Goal: Task Accomplishment & Management: Manage account settings

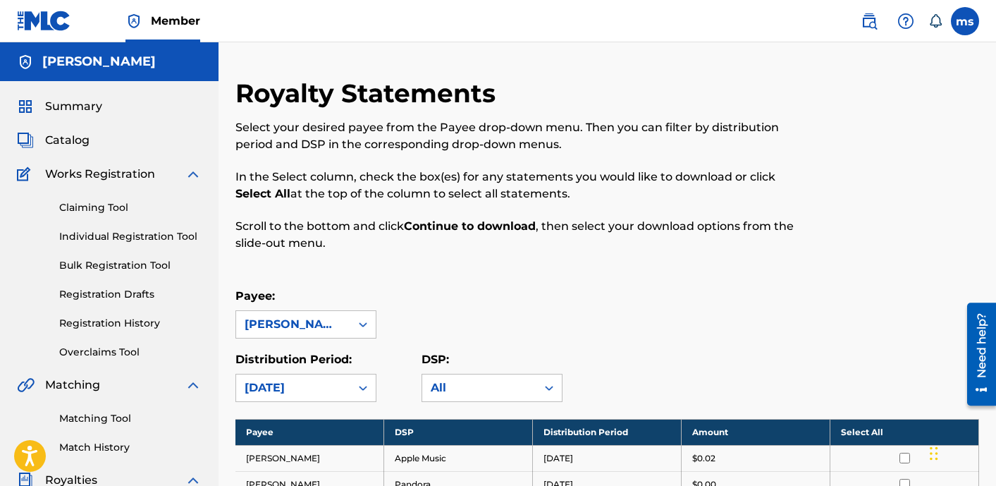
click at [99, 179] on span "Works Registration" at bounding box center [100, 174] width 110 height 17
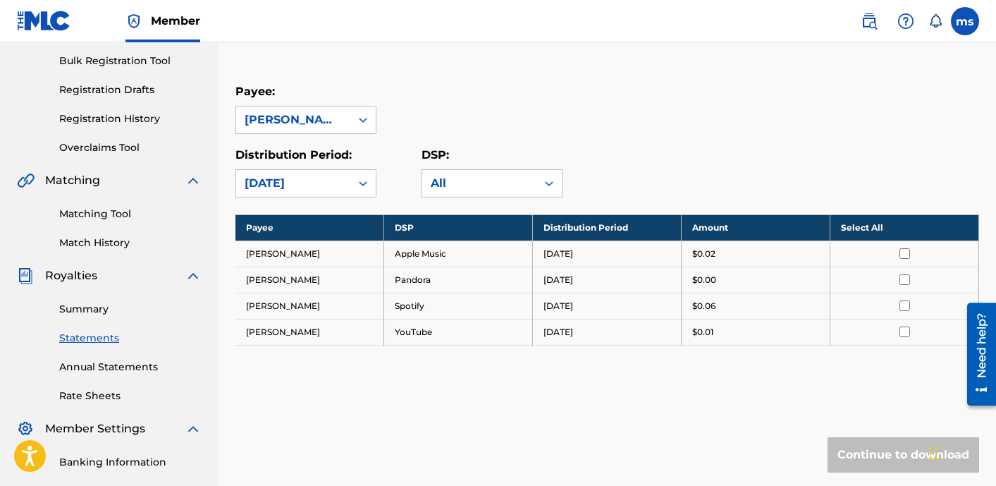
scroll to position [219, 0]
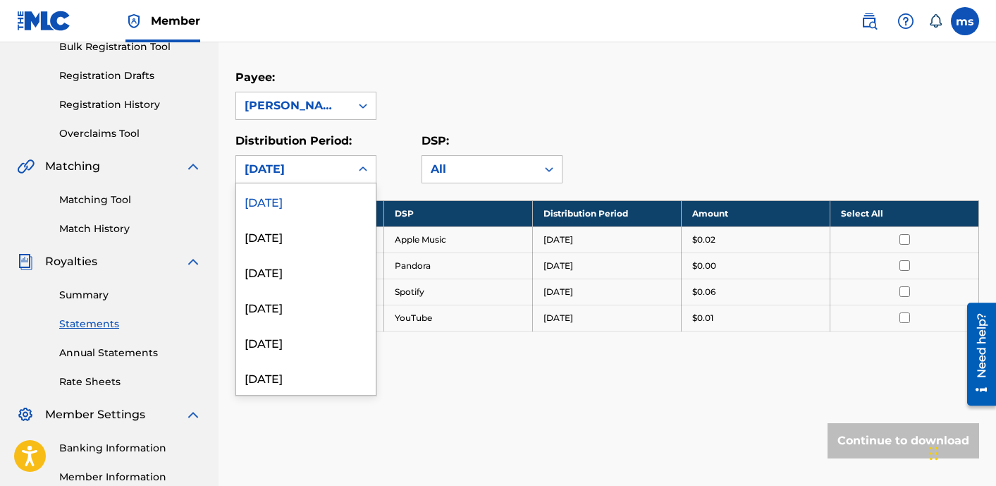
click at [290, 164] on div "September 2025" at bounding box center [293, 169] width 97 height 17
click at [296, 381] on div "April 2025" at bounding box center [306, 377] width 140 height 35
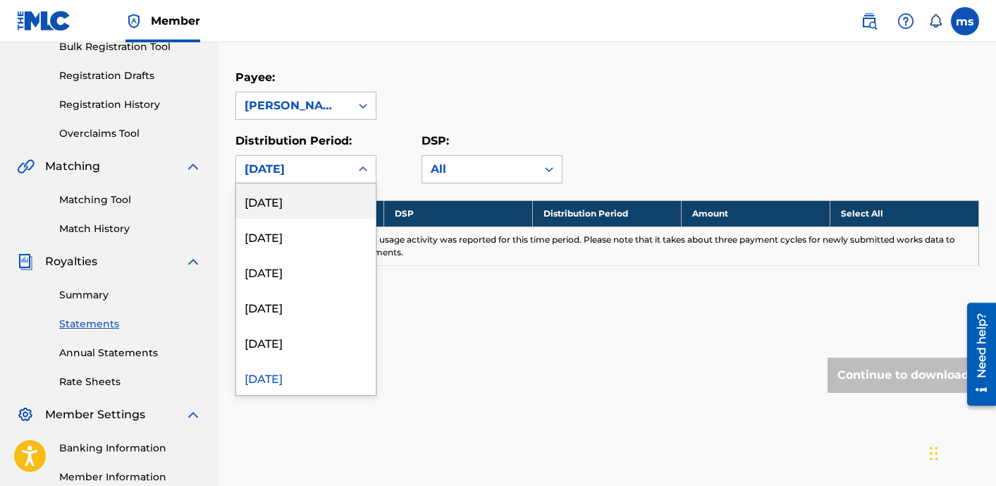
click at [293, 159] on div "April 2025" at bounding box center [293, 169] width 114 height 27
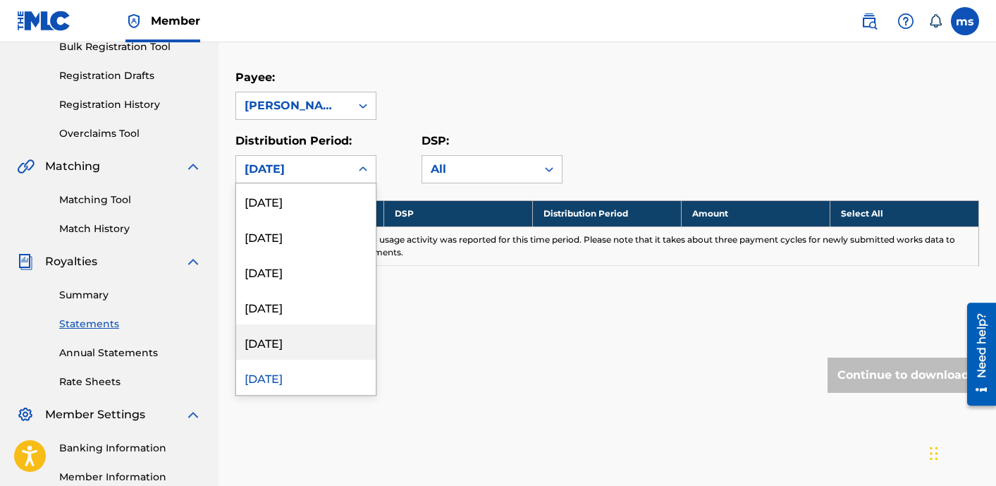
click at [289, 338] on div "May 2025" at bounding box center [306, 341] width 140 height 35
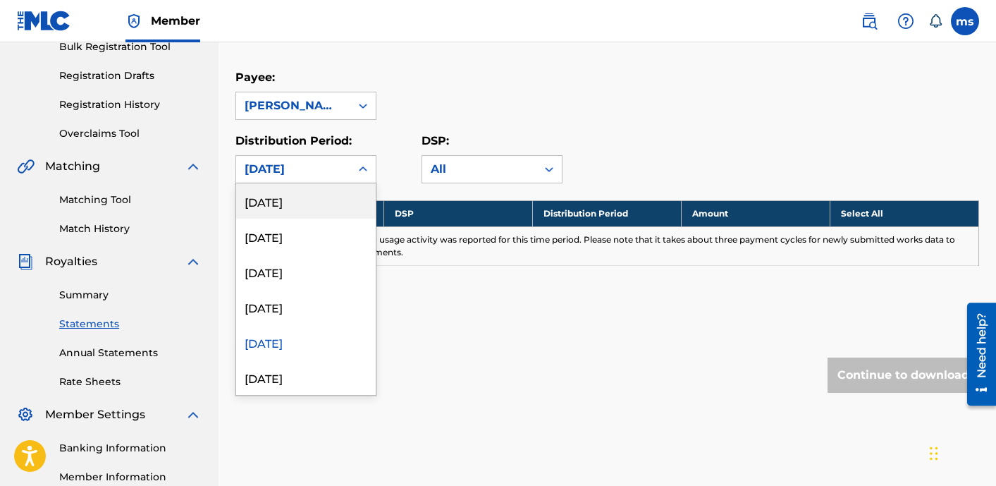
click at [293, 159] on div "May 2025" at bounding box center [293, 169] width 114 height 27
click at [292, 249] on div "August 2025" at bounding box center [306, 236] width 140 height 35
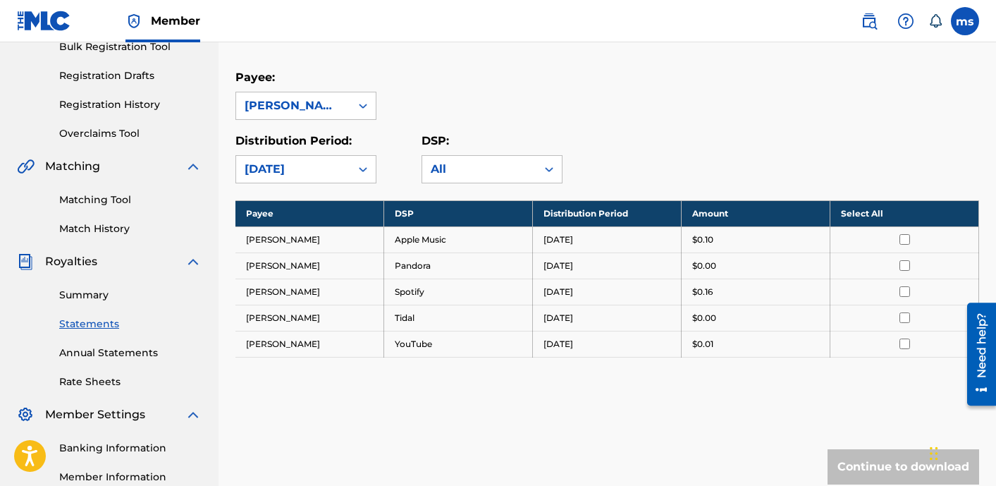
click at [128, 345] on link "Annual Statements" at bounding box center [130, 352] width 142 height 15
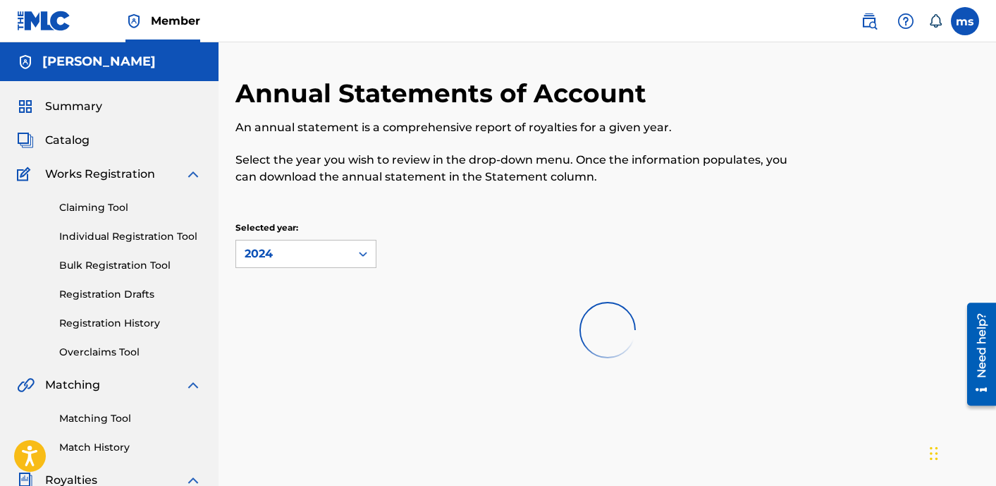
click at [128, 357] on link "Overclaims Tool" at bounding box center [130, 352] width 142 height 15
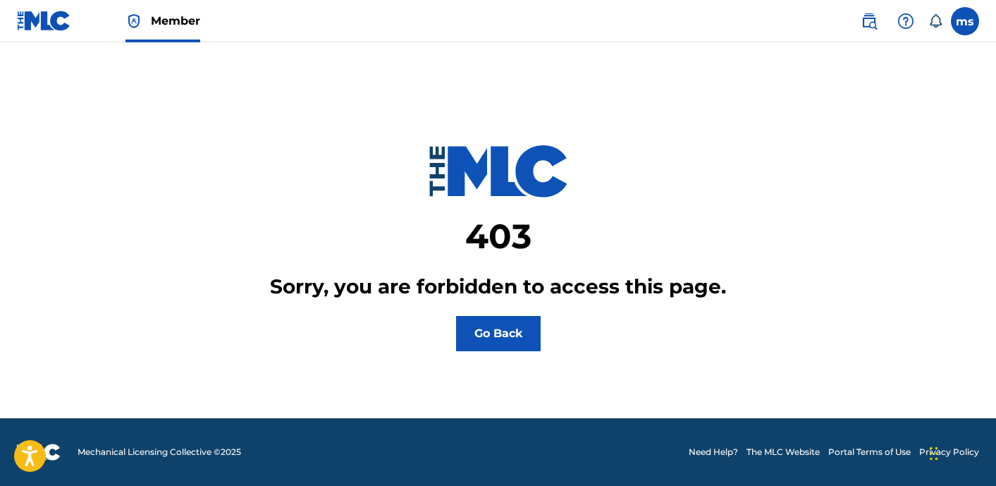
click at [504, 328] on button "Go Back" at bounding box center [498, 333] width 85 height 35
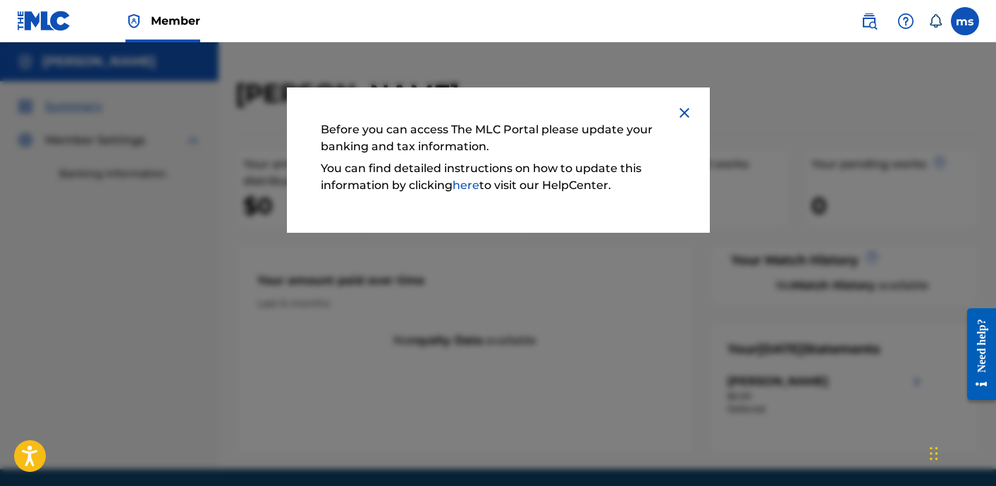
click at [685, 111] on img at bounding box center [684, 112] width 17 height 17
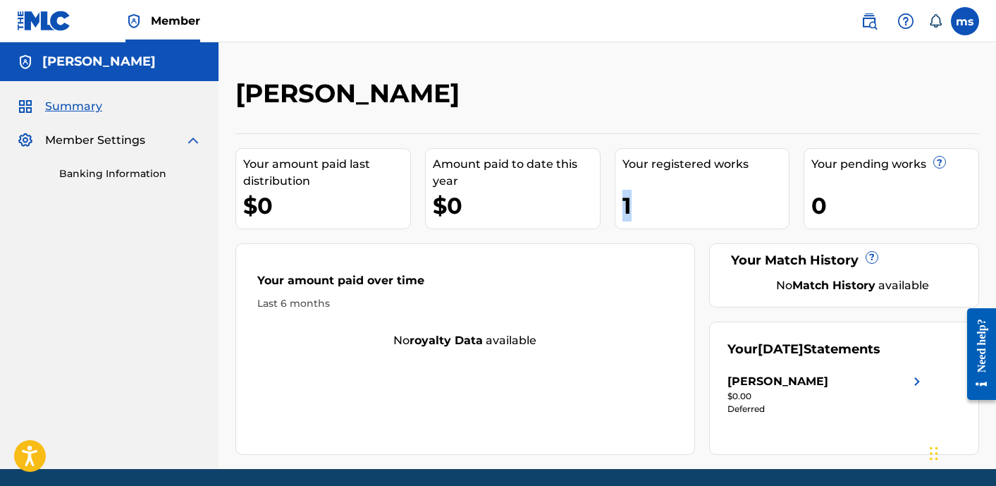
drag, startPoint x: 628, startPoint y: 209, endPoint x: 619, endPoint y: 188, distance: 22.4
click at [619, 188] on div "Your registered works 1" at bounding box center [703, 188] width 176 height 81
click at [880, 25] on link at bounding box center [869, 21] width 28 height 28
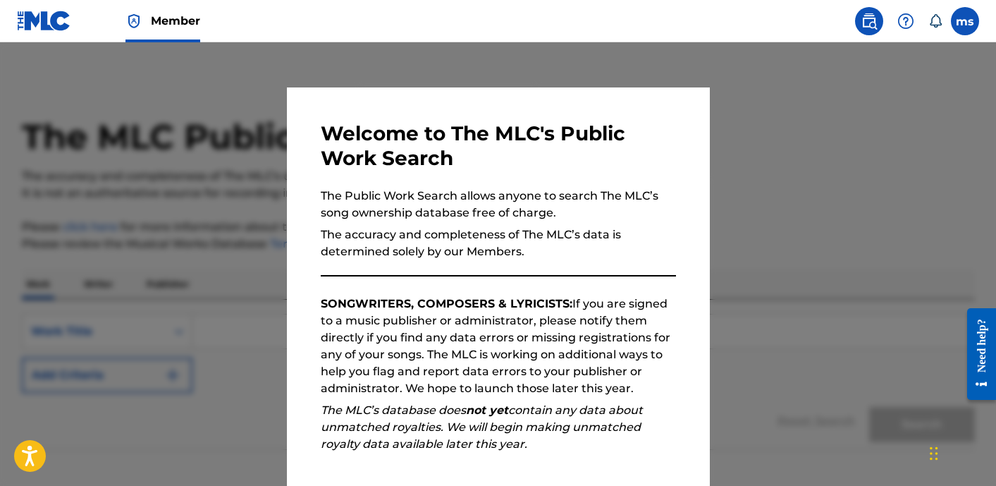
click at [765, 145] on div at bounding box center [498, 285] width 996 height 486
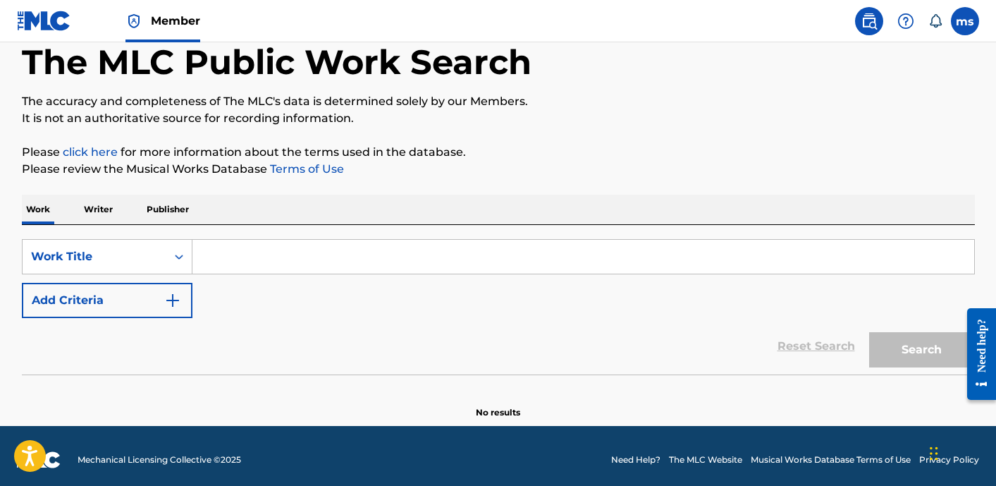
scroll to position [82, 0]
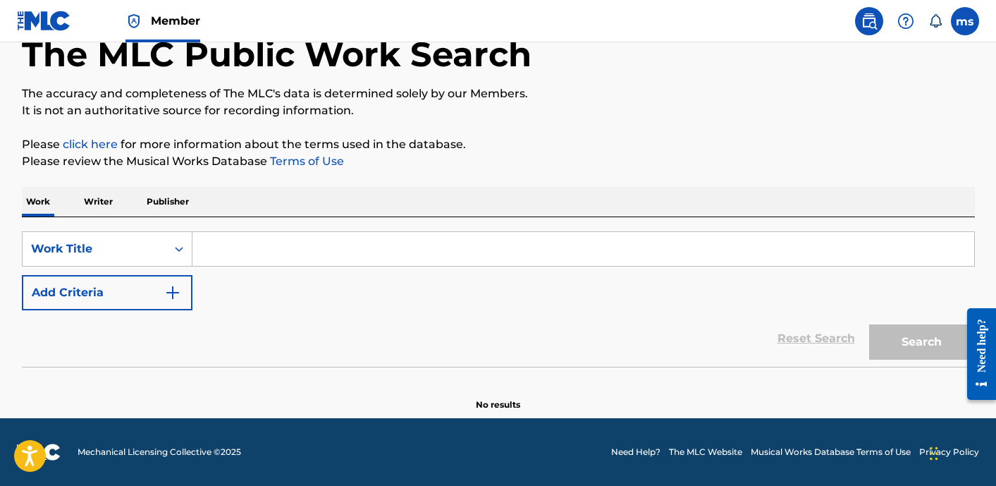
click at [168, 298] on img "Search Form" at bounding box center [172, 292] width 17 height 17
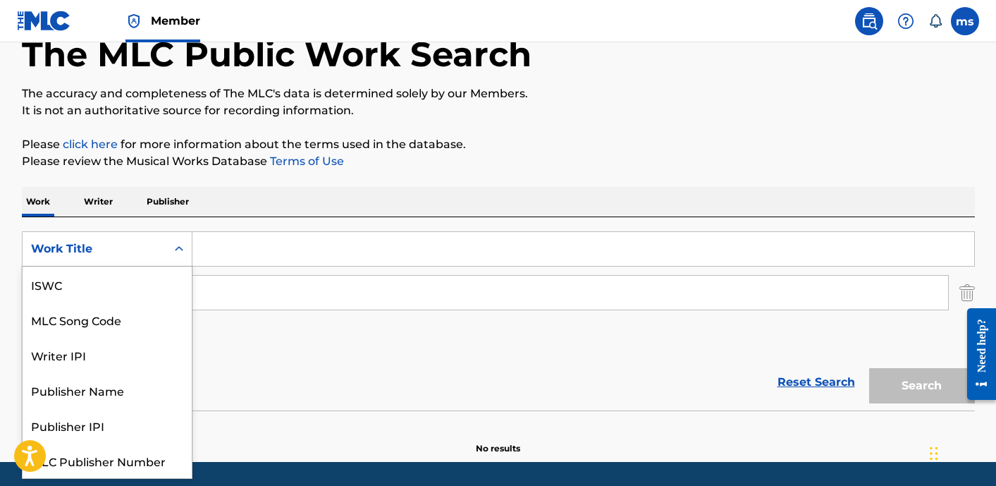
click at [154, 245] on div "Work Title" at bounding box center [94, 248] width 127 height 17
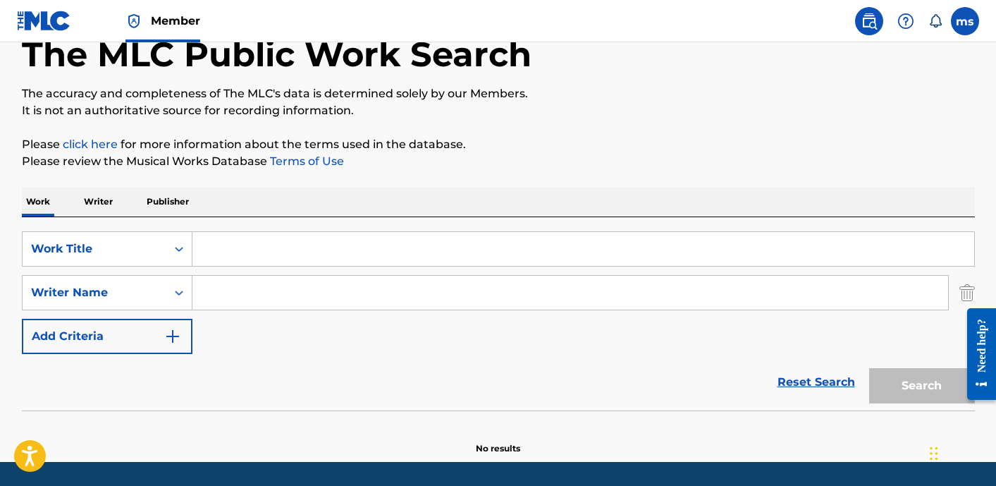
click at [155, 242] on div "Work Title" at bounding box center [94, 248] width 127 height 17
click at [952, 19] on label at bounding box center [965, 21] width 28 height 28
click at [965, 21] on input "[PERSON_NAME] [EMAIL_ADDRESS][DOMAIN_NAME] Notification Preferences Profile Log…" at bounding box center [965, 21] width 0 height 0
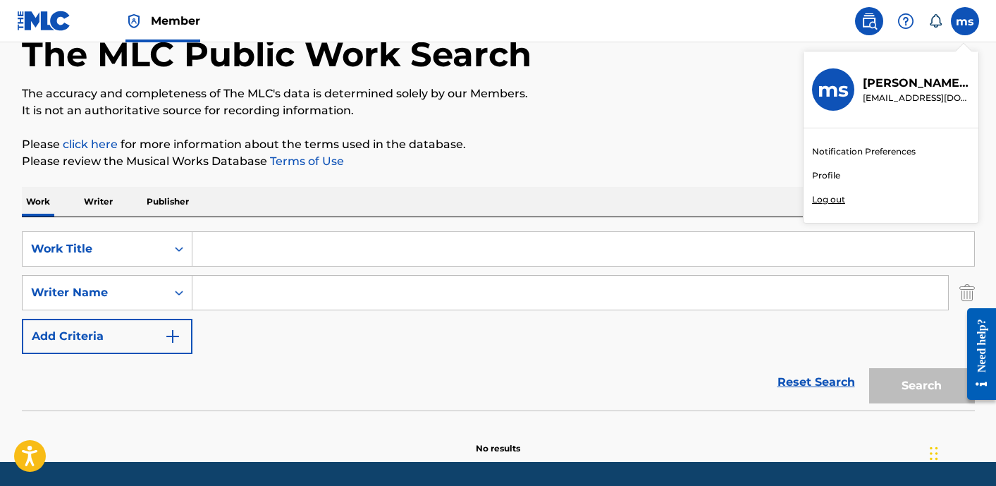
click at [836, 87] on h3 "ms" at bounding box center [833, 90] width 31 height 25
click at [965, 21] on input "ms melissa seals itsmelissaseals@gmail.com Notification Preferences Profile Log…" at bounding box center [965, 21] width 0 height 0
click at [935, 17] on icon at bounding box center [936, 21] width 14 height 14
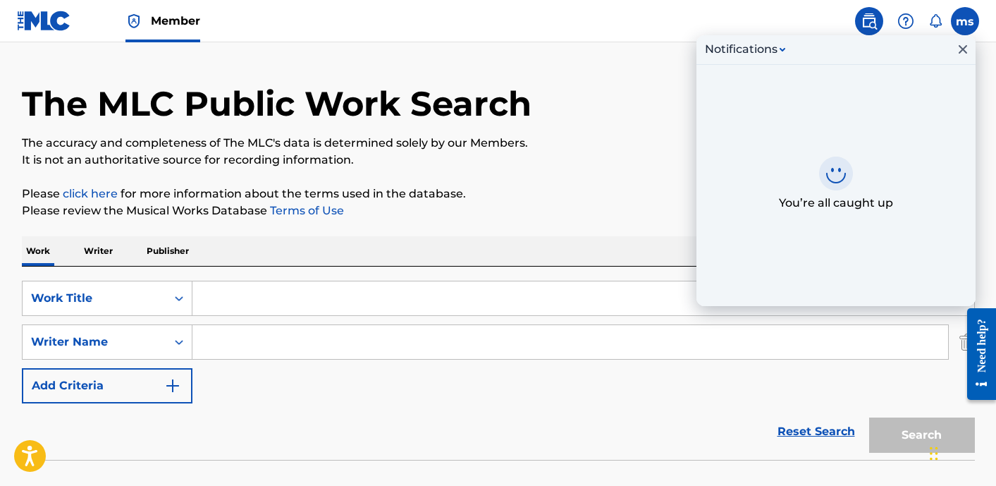
scroll to position [0, 0]
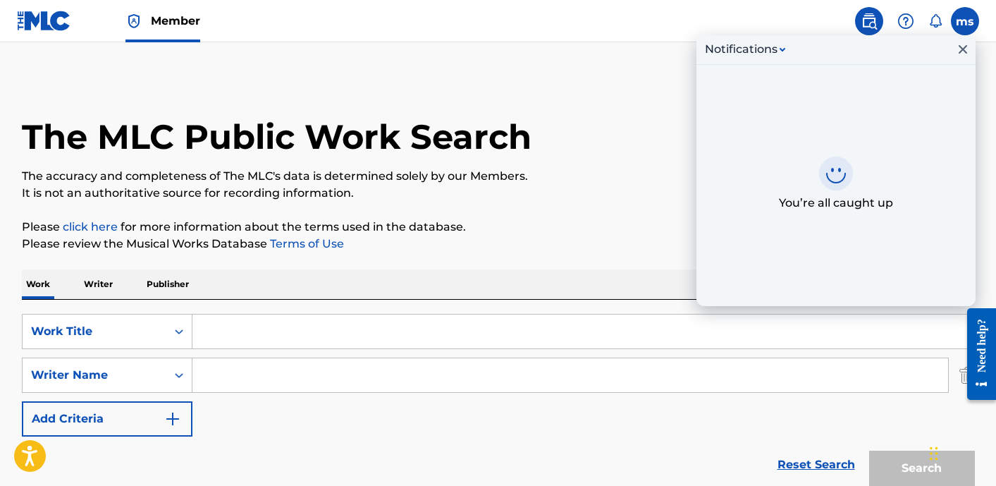
click at [159, 30] on link "Member" at bounding box center [162, 21] width 75 height 42
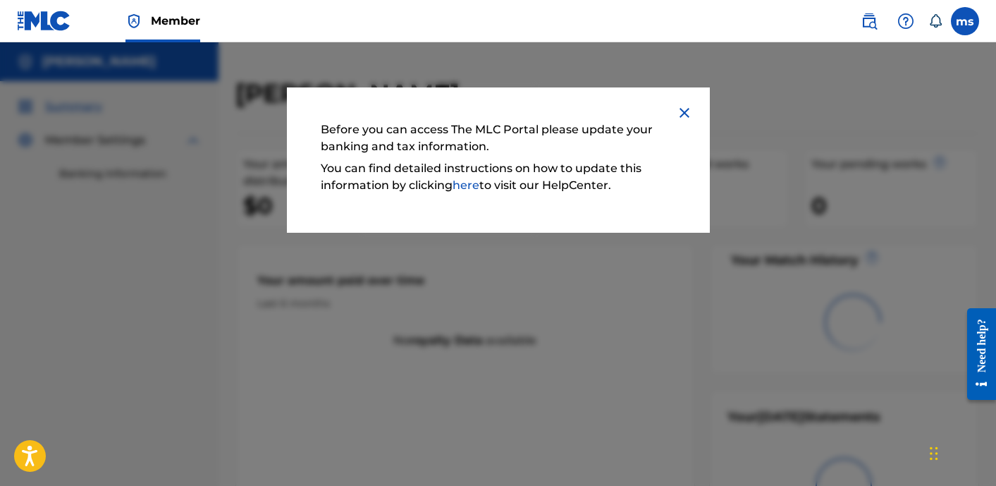
click at [47, 15] on img at bounding box center [44, 21] width 54 height 20
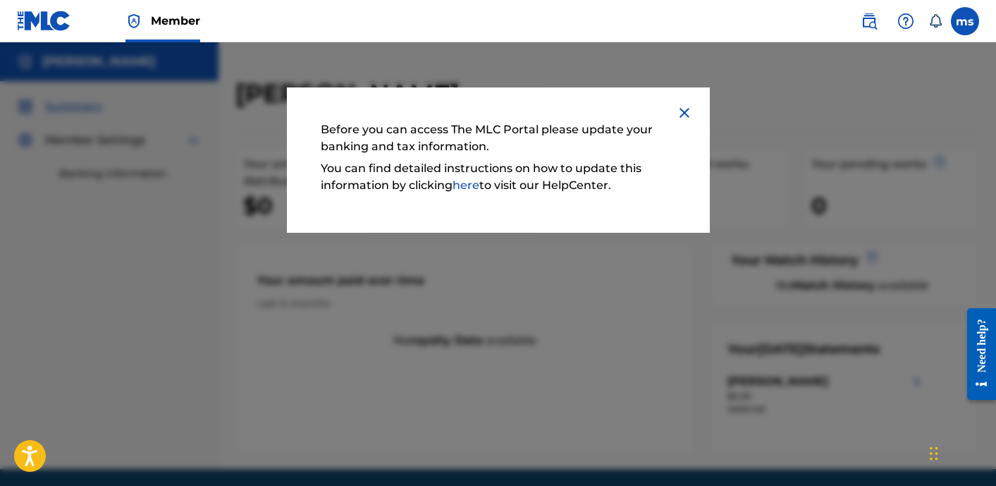
click at [673, 114] on div "Before you can access The MLC Portal please update your banking and tax informa…" at bounding box center [498, 159] width 423 height 145
click at [682, 115] on img at bounding box center [684, 112] width 17 height 17
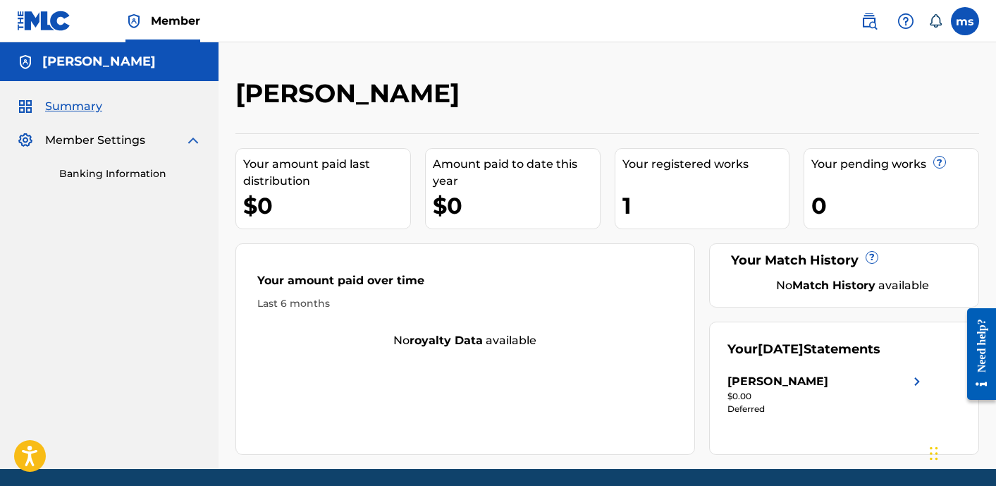
click at [85, 104] on span "Summary" at bounding box center [73, 106] width 57 height 17
click at [84, 58] on h5 "[PERSON_NAME]" at bounding box center [99, 62] width 114 height 16
click at [37, 36] on link at bounding box center [44, 21] width 54 height 42
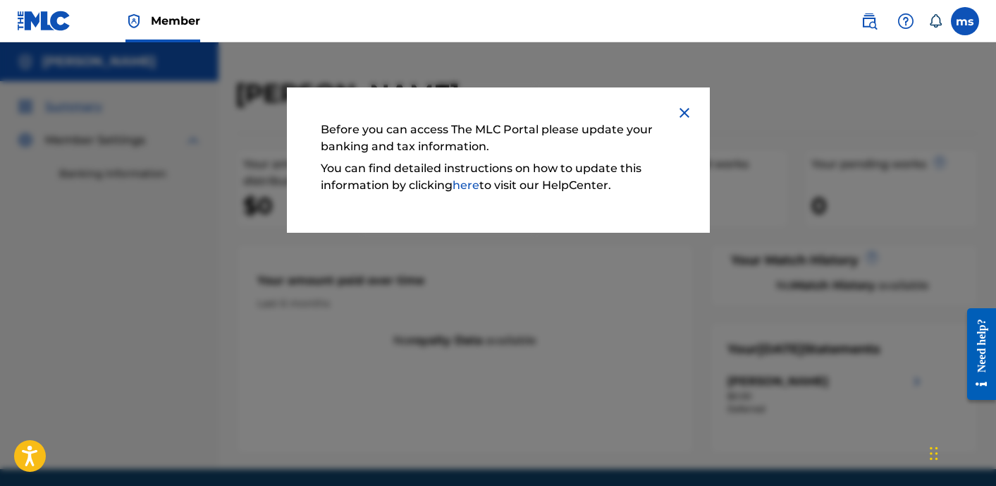
click at [684, 114] on img at bounding box center [684, 112] width 17 height 17
click at [682, 109] on img at bounding box center [684, 112] width 17 height 17
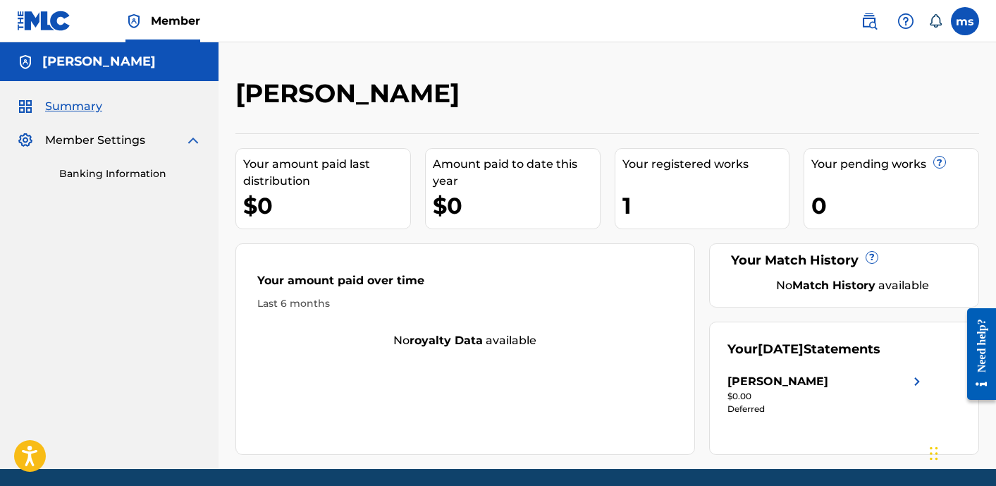
click at [177, 137] on div "Member Settings" at bounding box center [109, 140] width 185 height 17
click at [187, 137] on img at bounding box center [193, 140] width 17 height 17
click at [808, 204] on div "Your pending works ? 0" at bounding box center [892, 188] width 176 height 81
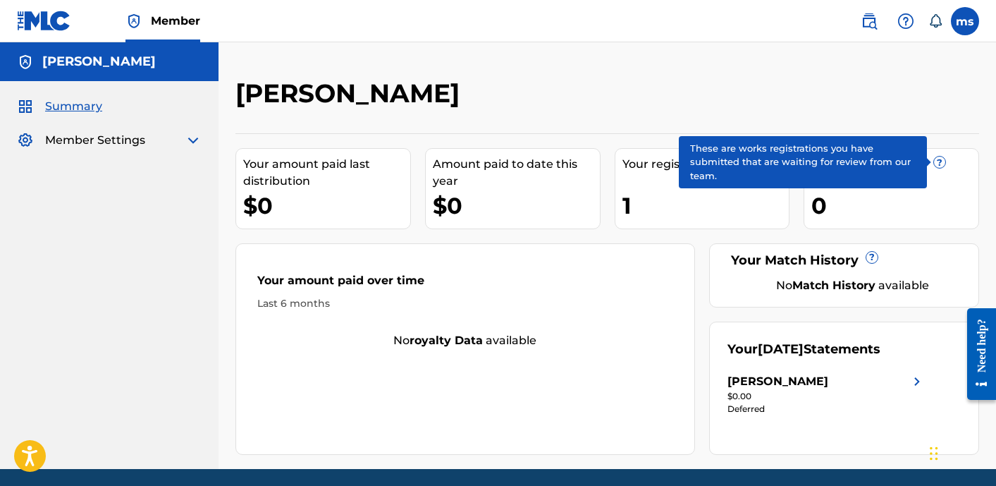
click at [943, 157] on span "?" at bounding box center [939, 162] width 11 height 11
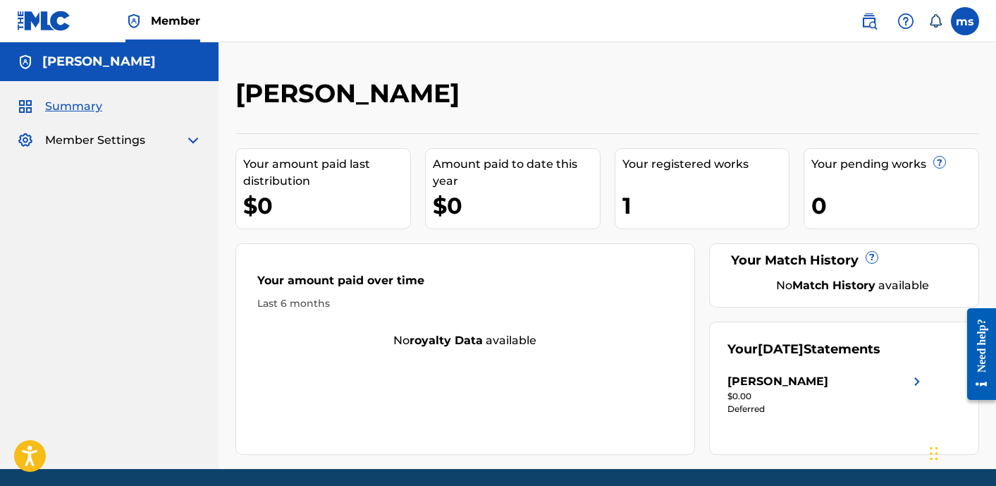
click at [48, 68] on h5 "[PERSON_NAME]" at bounding box center [99, 62] width 114 height 16
click at [50, 99] on span "Summary" at bounding box center [73, 106] width 57 height 17
click at [135, 146] on span "Member Settings" at bounding box center [95, 140] width 100 height 17
click at [173, 141] on div "Member Settings" at bounding box center [109, 140] width 185 height 17
click at [189, 139] on img at bounding box center [193, 140] width 17 height 17
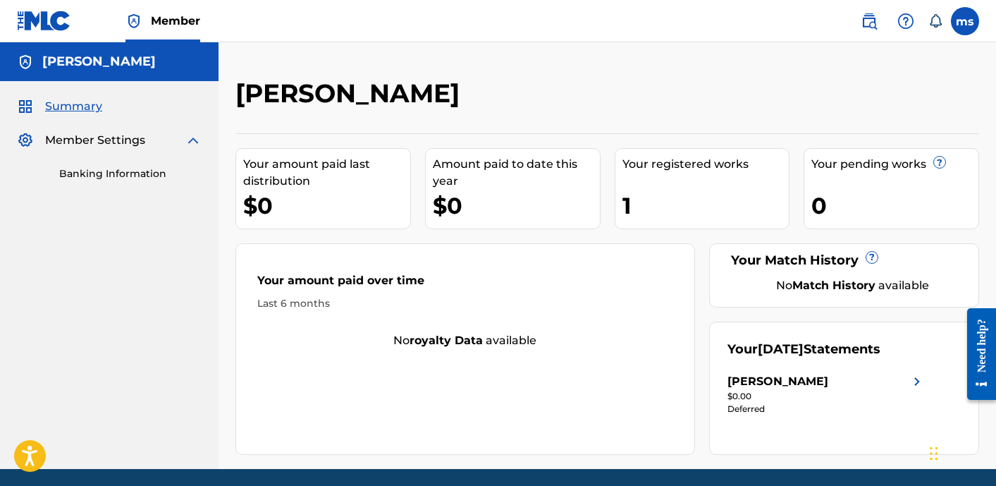
click at [962, 23] on label at bounding box center [965, 21] width 28 height 28
click at [965, 21] on input "ms melissa seals itsmelissaseals@gmail.com Notification Preferences Profile Log…" at bounding box center [965, 21] width 0 height 0
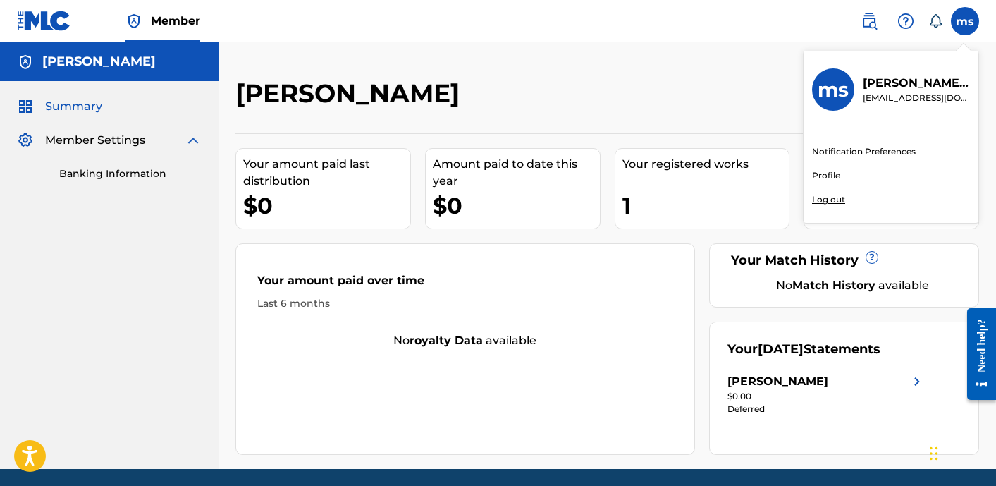
click at [137, 173] on link "Banking Information" at bounding box center [130, 173] width 142 height 15
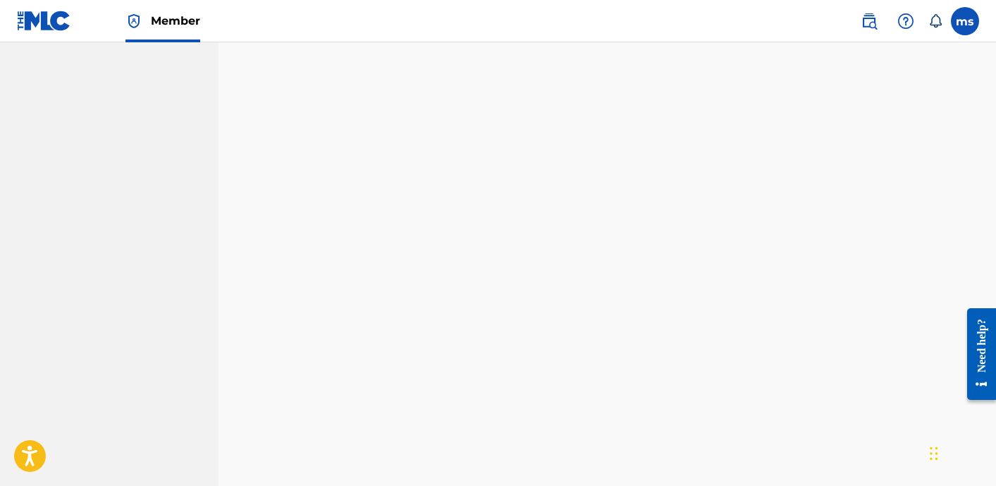
scroll to position [560, 0]
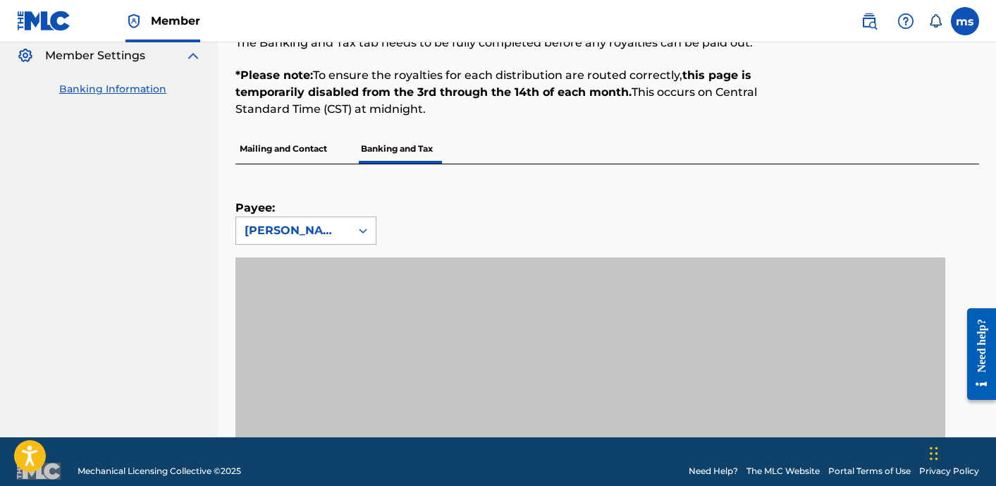
scroll to position [103, 0]
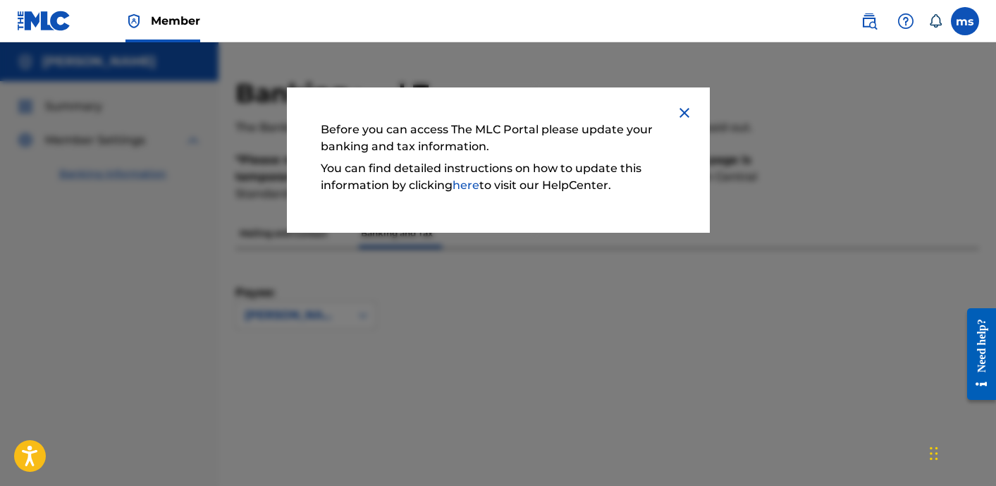
click at [680, 111] on body "Press Option+1 for screen-reader mode, Option+0 to cancel Accessibility Screen-…" at bounding box center [498, 243] width 996 height 486
click at [680, 118] on iframe "Chat Widget" at bounding box center [838, 254] width 316 height 463
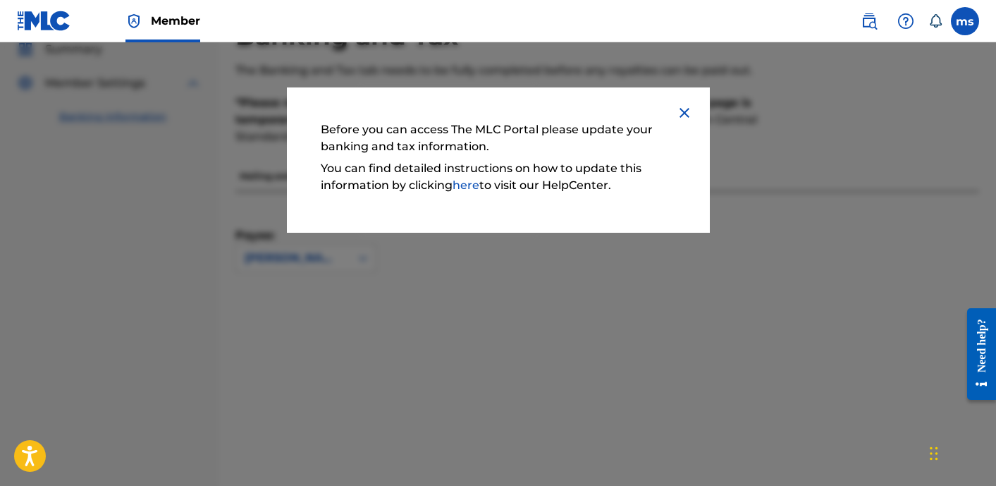
scroll to position [64, 0]
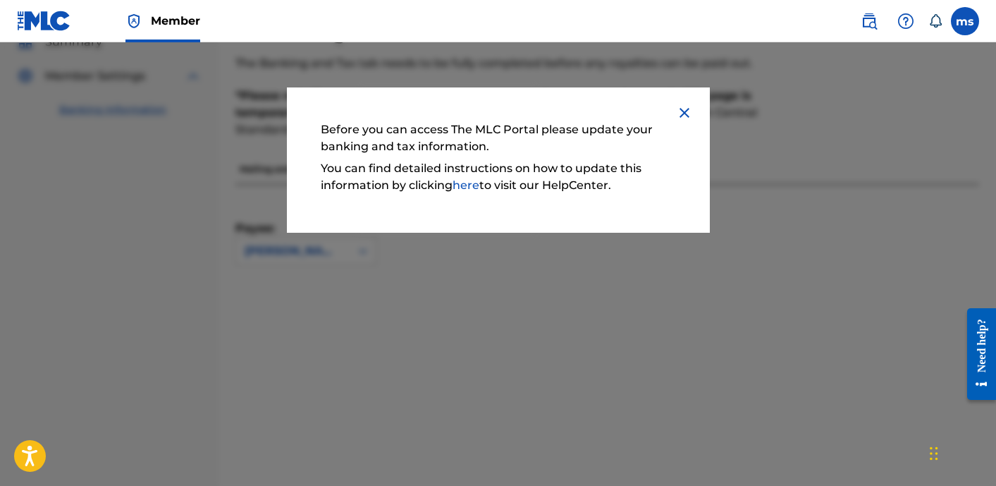
click at [675, 114] on div "Before you can access The MLC Portal please update your banking and tax informa…" at bounding box center [498, 159] width 423 height 145
click at [479, 189] on link "here" at bounding box center [466, 184] width 27 height 13
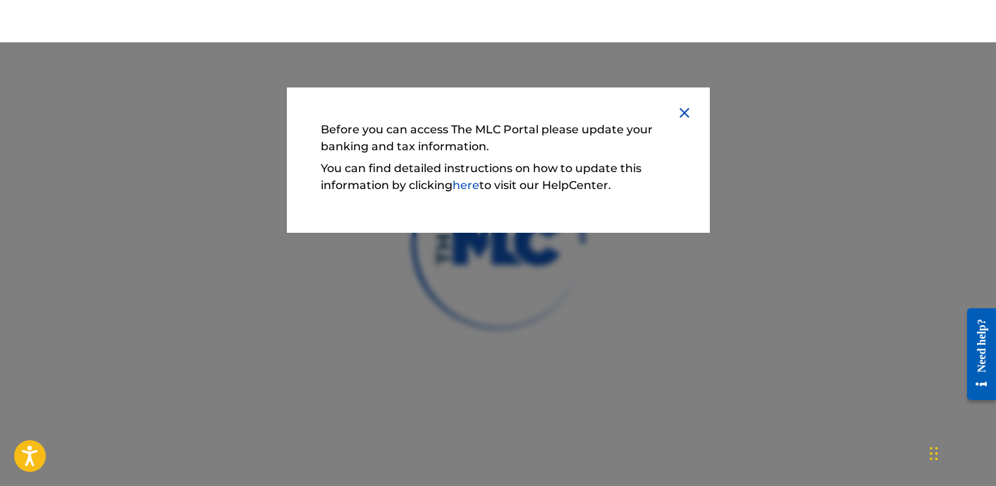
click at [676, 111] on img at bounding box center [684, 112] width 17 height 17
click at [679, 114] on img at bounding box center [684, 112] width 17 height 17
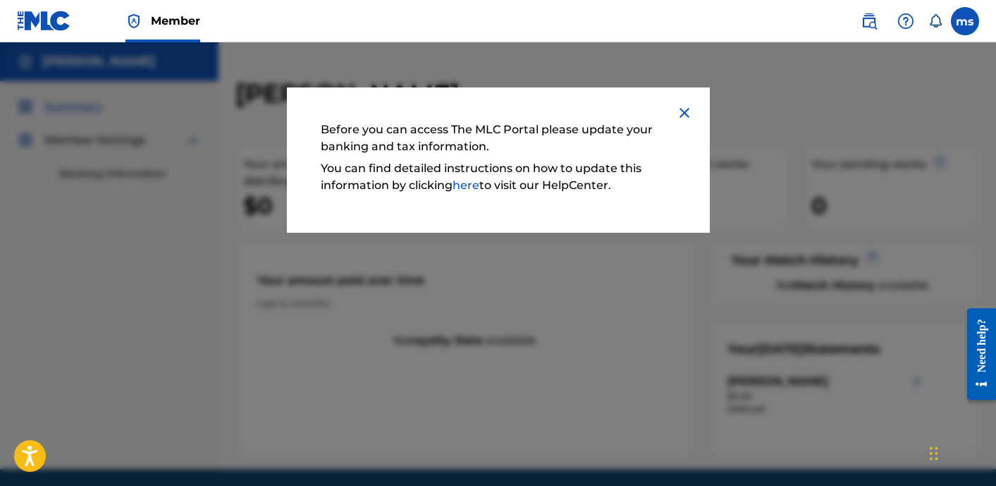
click at [678, 114] on img at bounding box center [684, 112] width 17 height 17
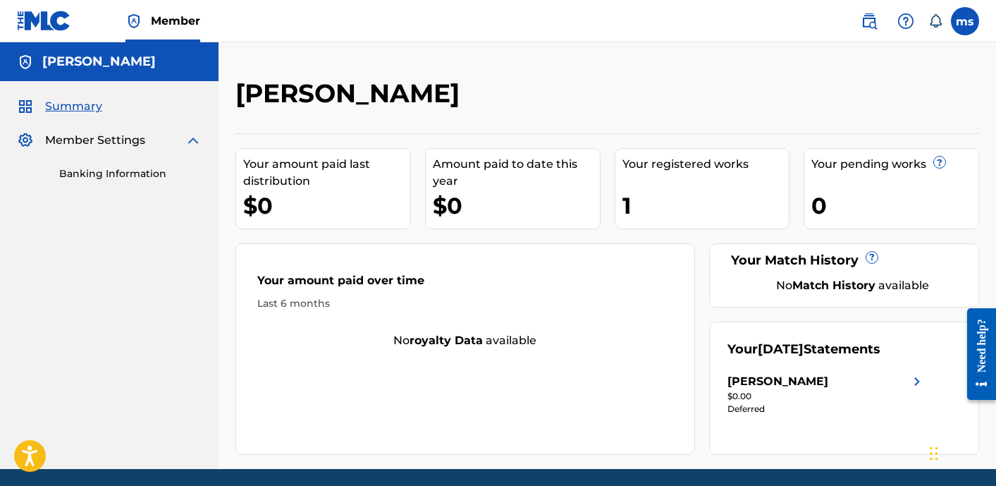
click at [137, 174] on link "Banking Information" at bounding box center [130, 173] width 142 height 15
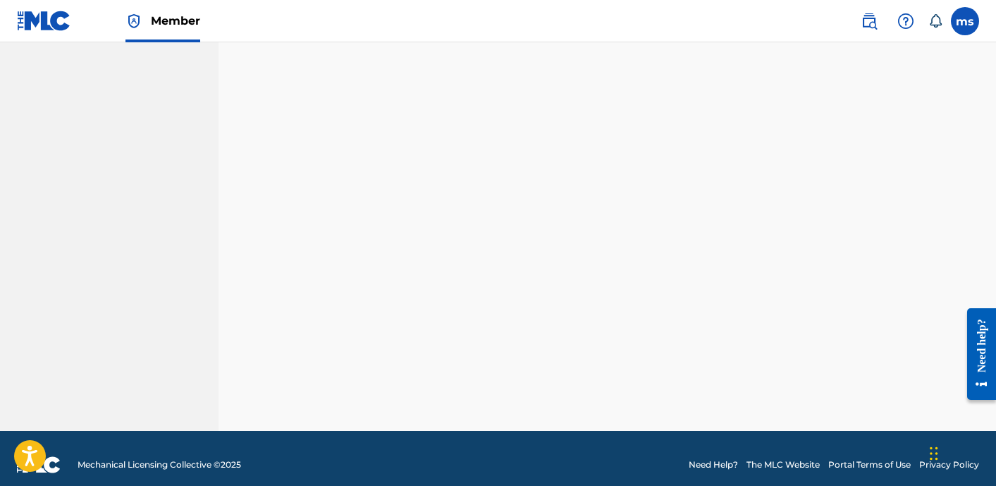
scroll to position [496, 0]
